Goal: Transaction & Acquisition: Purchase product/service

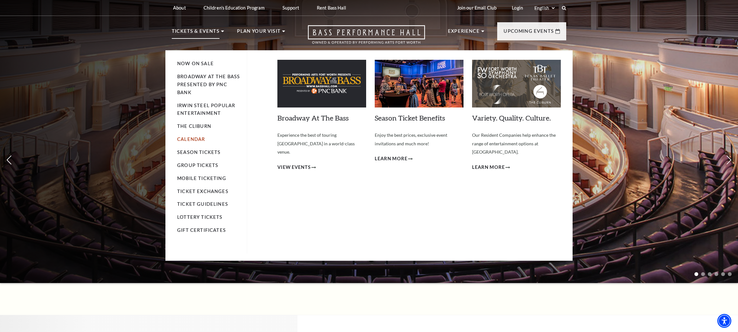
click at [195, 137] on link "Calendar" at bounding box center [191, 138] width 28 height 5
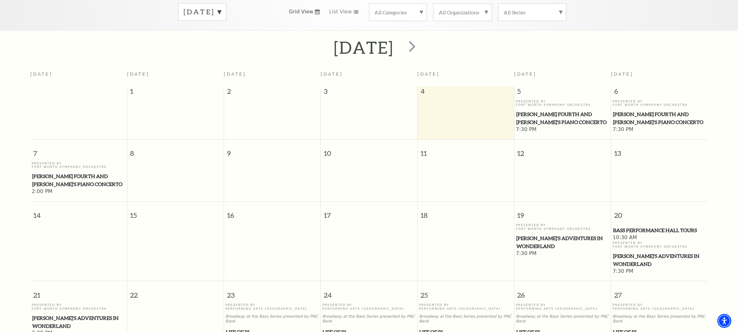
scroll to position [103, 0]
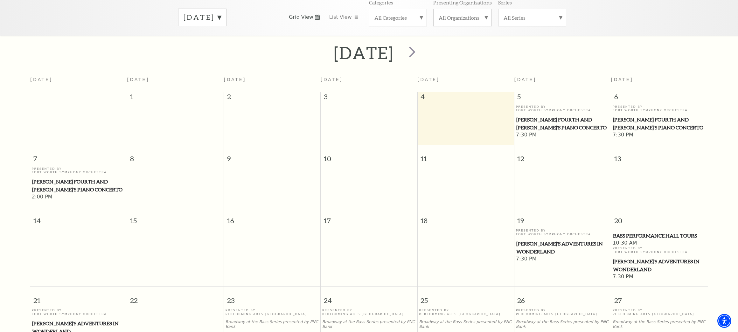
click at [221, 12] on label "September 2025" at bounding box center [202, 17] width 38 height 10
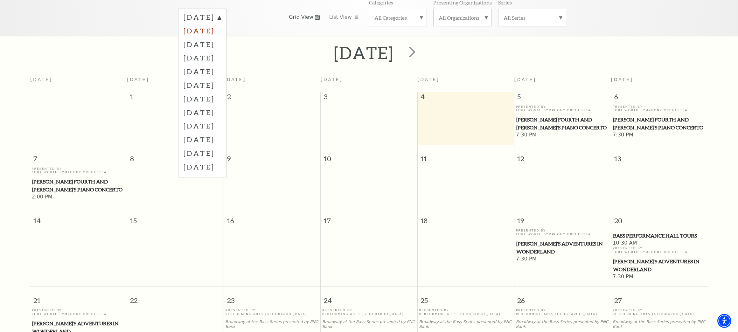
click at [221, 24] on label "October 2025" at bounding box center [202, 31] width 38 height 14
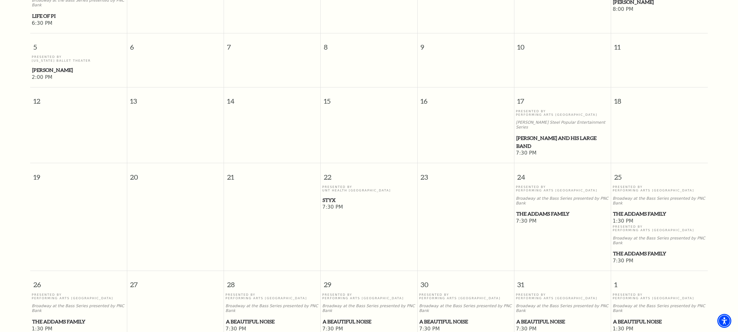
scroll to position [266, 0]
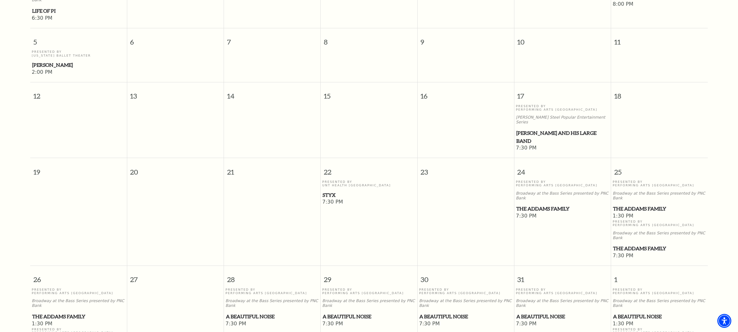
click at [333, 191] on span "Styx" at bounding box center [368, 195] width 93 height 8
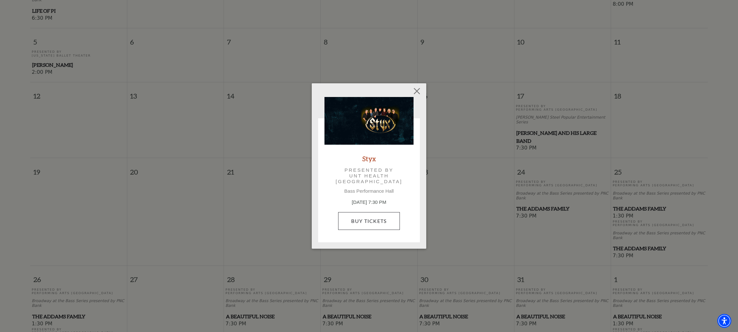
click at [381, 216] on link "Buy Tickets" at bounding box center [368, 221] width 61 height 18
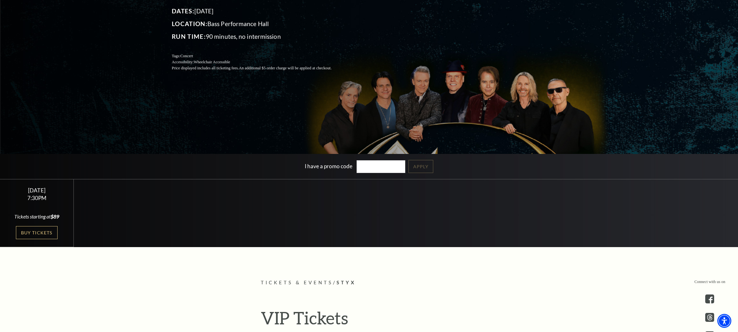
scroll to position [110, 0]
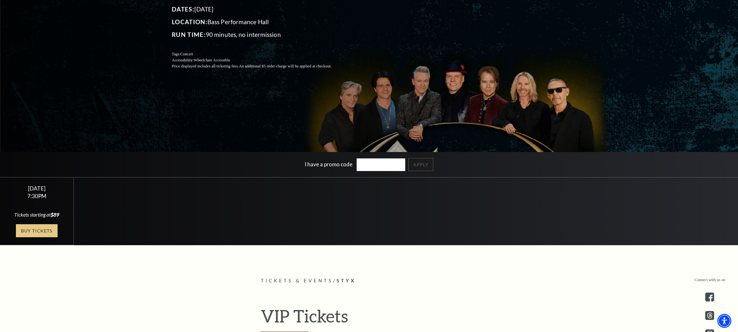
click at [35, 231] on link "Buy Tickets" at bounding box center [36, 230] width 41 height 13
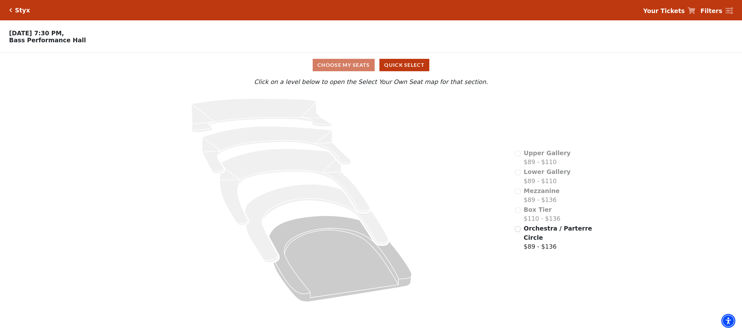
click at [519, 211] on div "Box Tier $110 - $136" at bounding box center [538, 214] width 46 height 18
click at [520, 227] on input "Orchestra / Parterre Circle$89 - $136\a" at bounding box center [518, 229] width 6 height 6
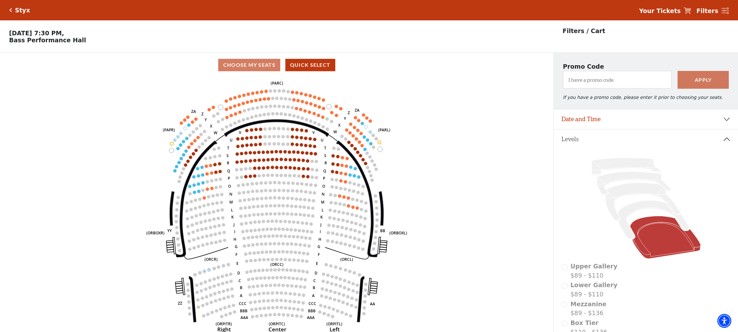
click at [21, 11] on h5 "Styx" at bounding box center [22, 10] width 15 height 7
click at [11, 10] on icon "Click here to go back to filters" at bounding box center [10, 10] width 3 height 4
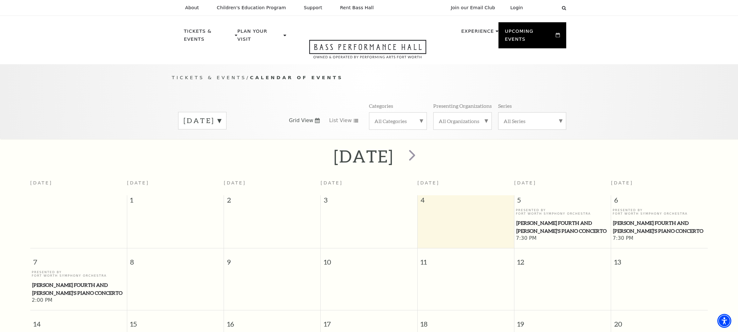
click at [221, 116] on label "[DATE]" at bounding box center [202, 121] width 38 height 10
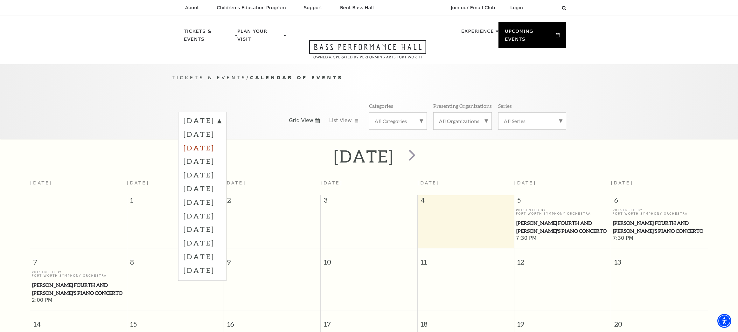
click at [221, 141] on label "[DATE]" at bounding box center [202, 148] width 38 height 14
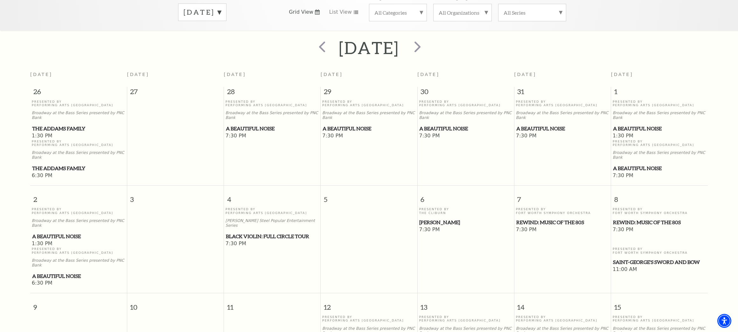
scroll to position [109, 0]
click at [340, 124] on span "A Beautiful Noise" at bounding box center [368, 128] width 93 height 8
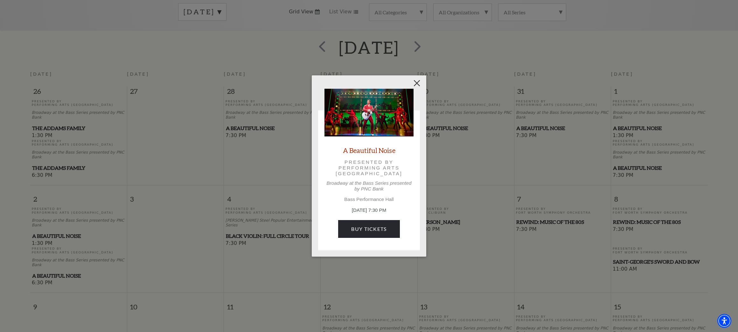
click at [417, 83] on button "Close" at bounding box center [417, 83] width 12 height 12
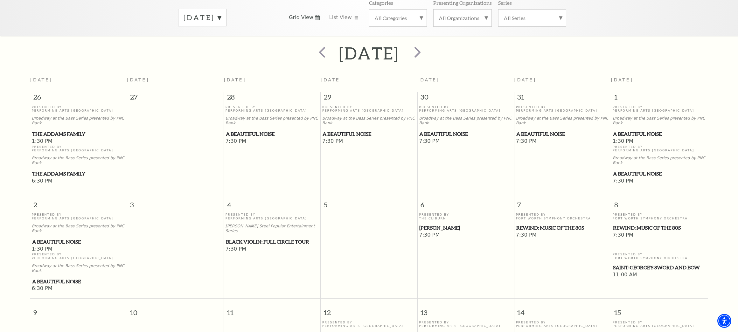
scroll to position [29, 0]
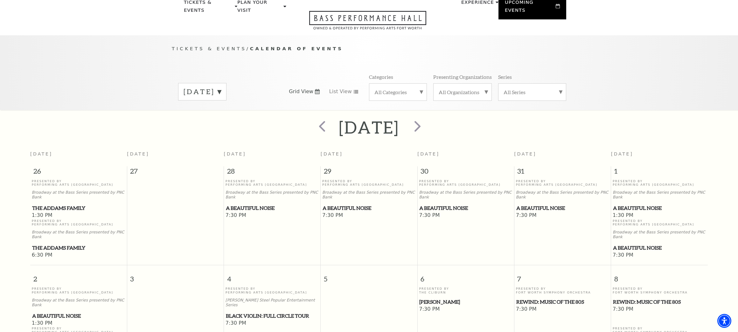
click at [221, 87] on label "[DATE]" at bounding box center [202, 92] width 38 height 10
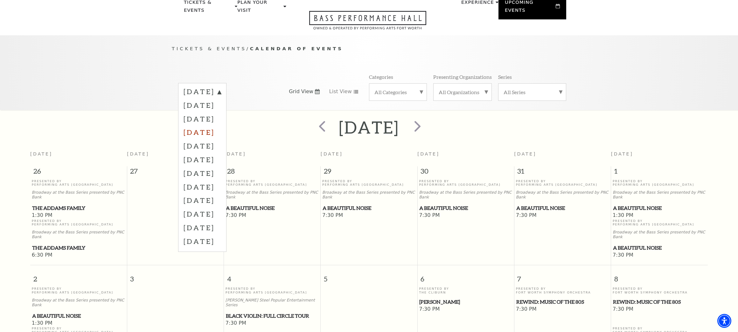
click at [221, 128] on label "[DATE]" at bounding box center [202, 132] width 38 height 14
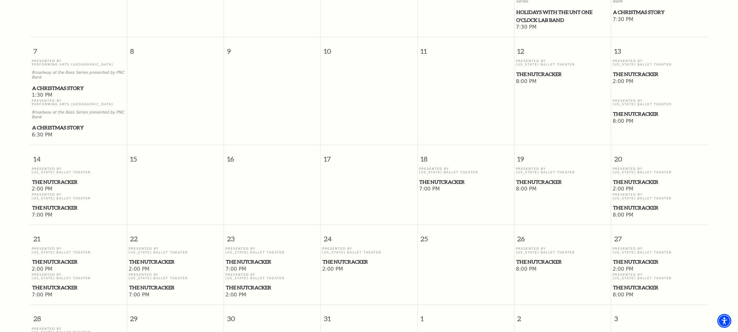
scroll to position [203, 0]
